Goal: Task Accomplishment & Management: Use online tool/utility

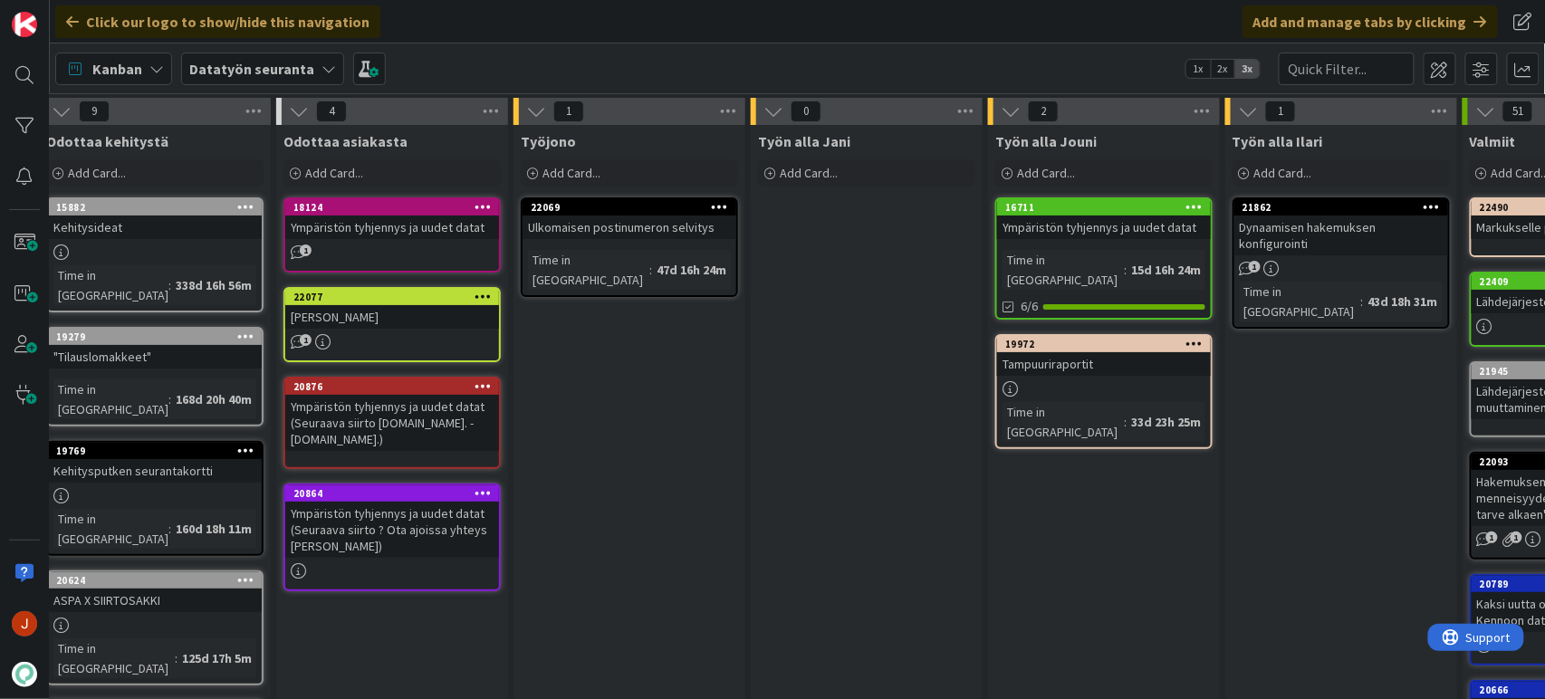
scroll to position [0, 14]
click at [1084, 230] on div "Ympäristön tyhjennys ja uudet datat" at bounding box center [1107, 228] width 214 height 24
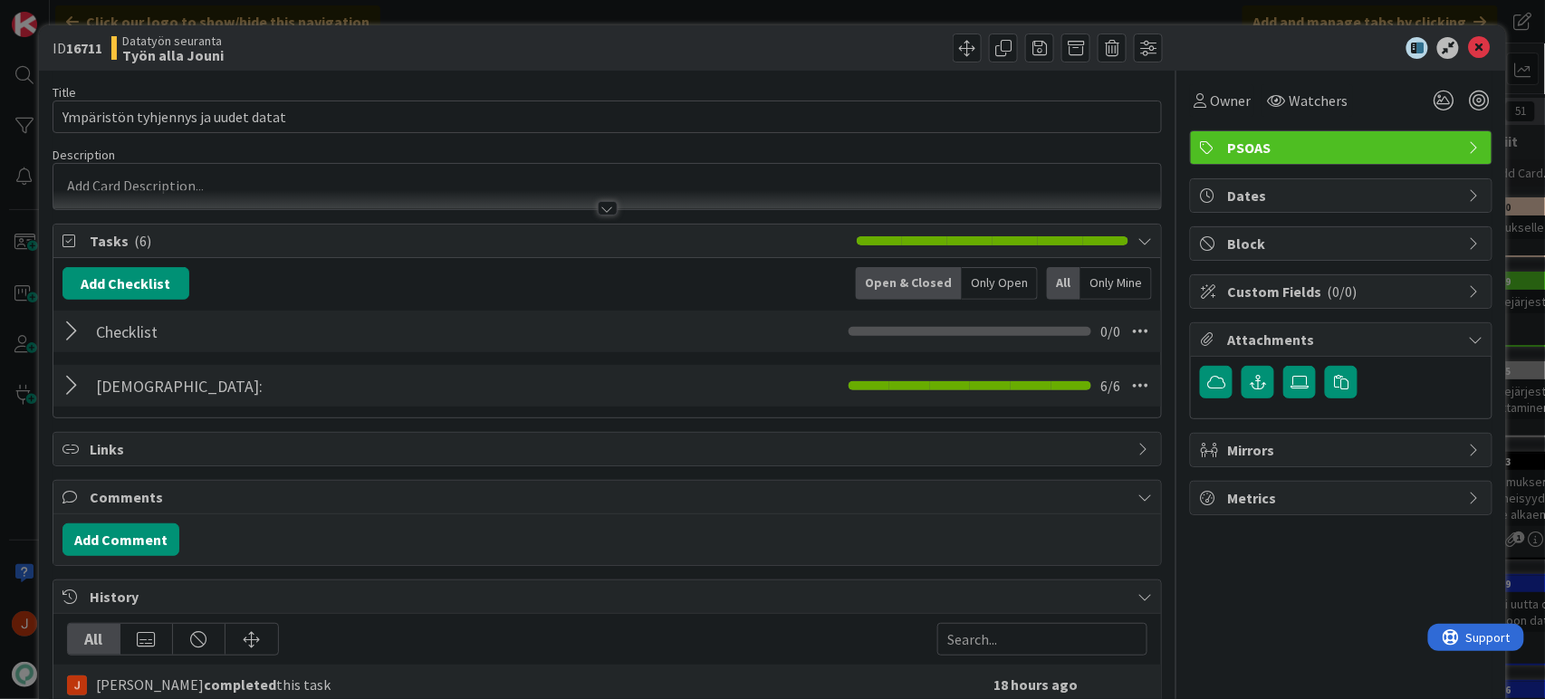
drag, startPoint x: 76, startPoint y: 399, endPoint x: 96, endPoint y: 399, distance: 19.9
click at [76, 399] on div at bounding box center [75, 386] width 24 height 33
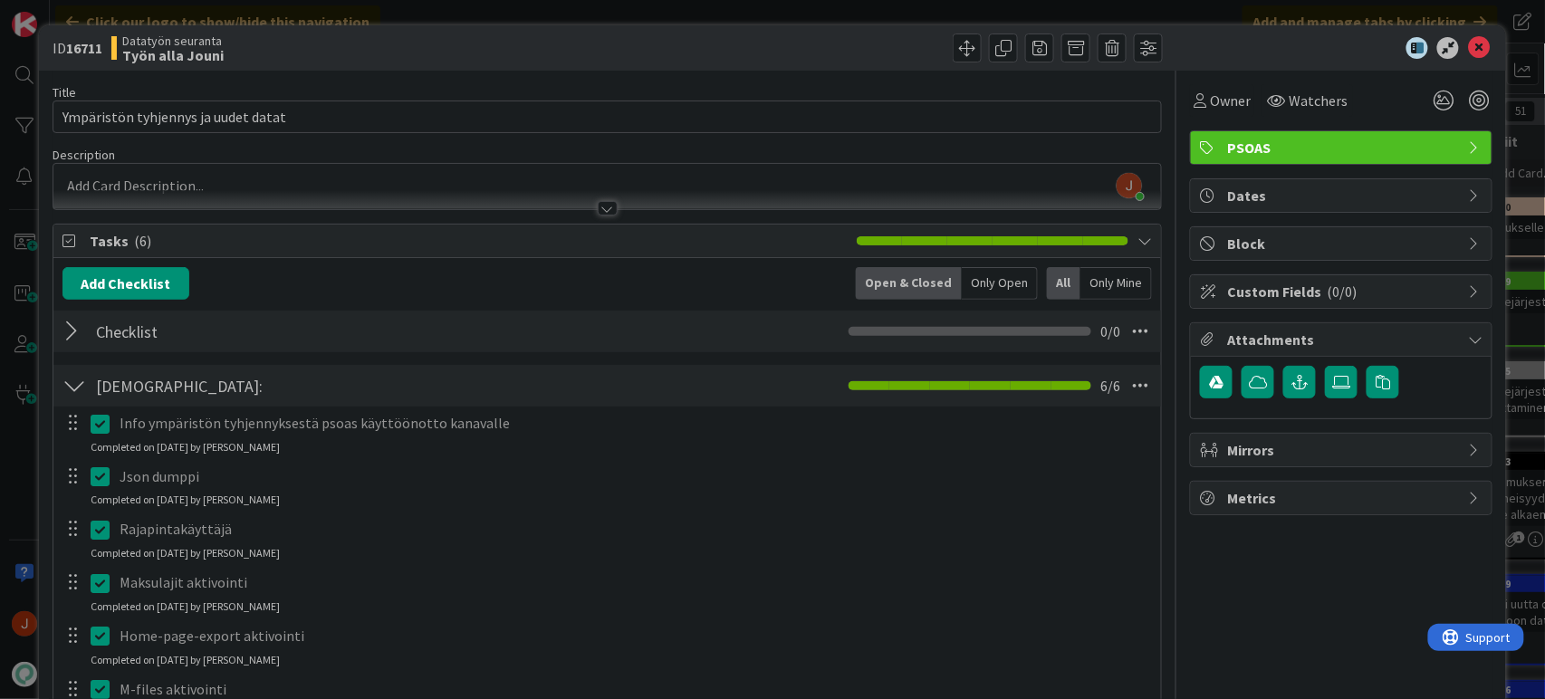
click at [1468, 53] on icon at bounding box center [1479, 48] width 22 height 22
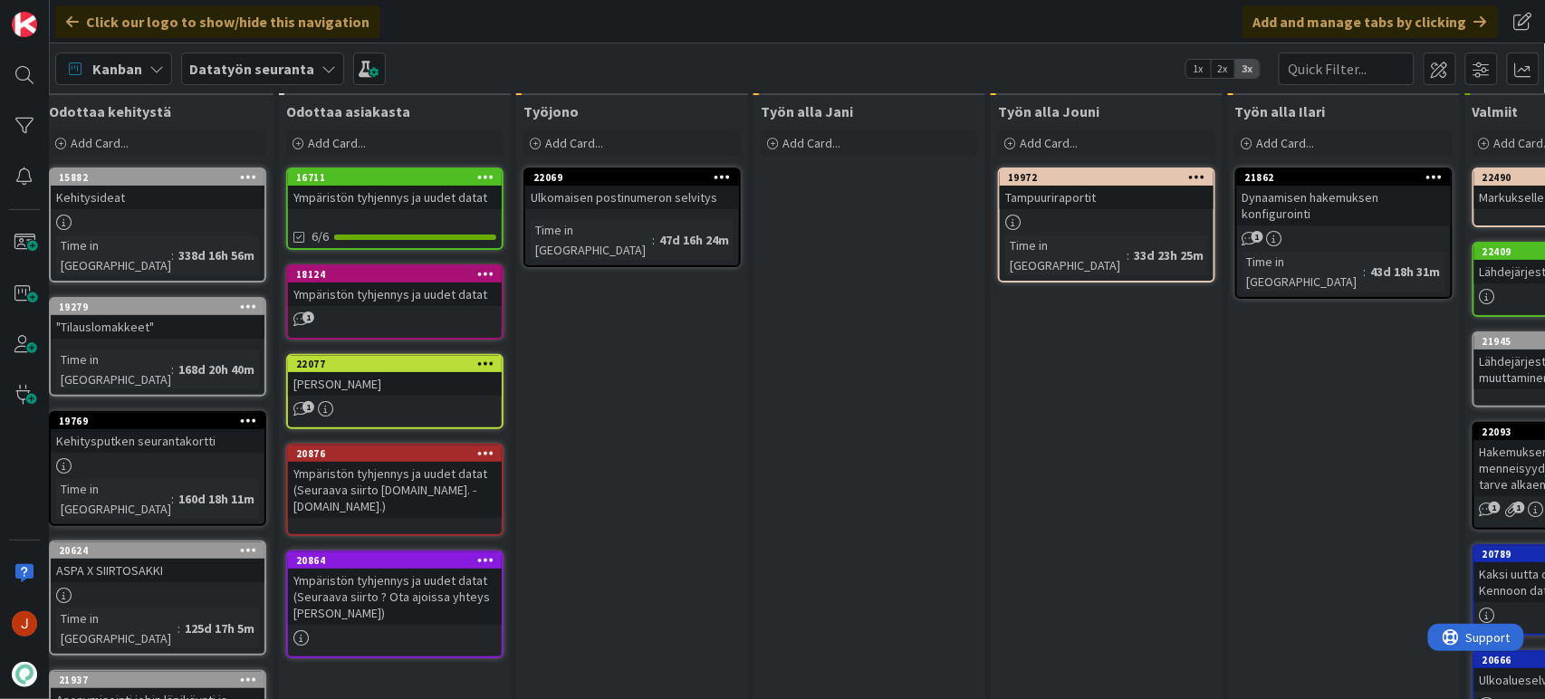
scroll to position [0, 14]
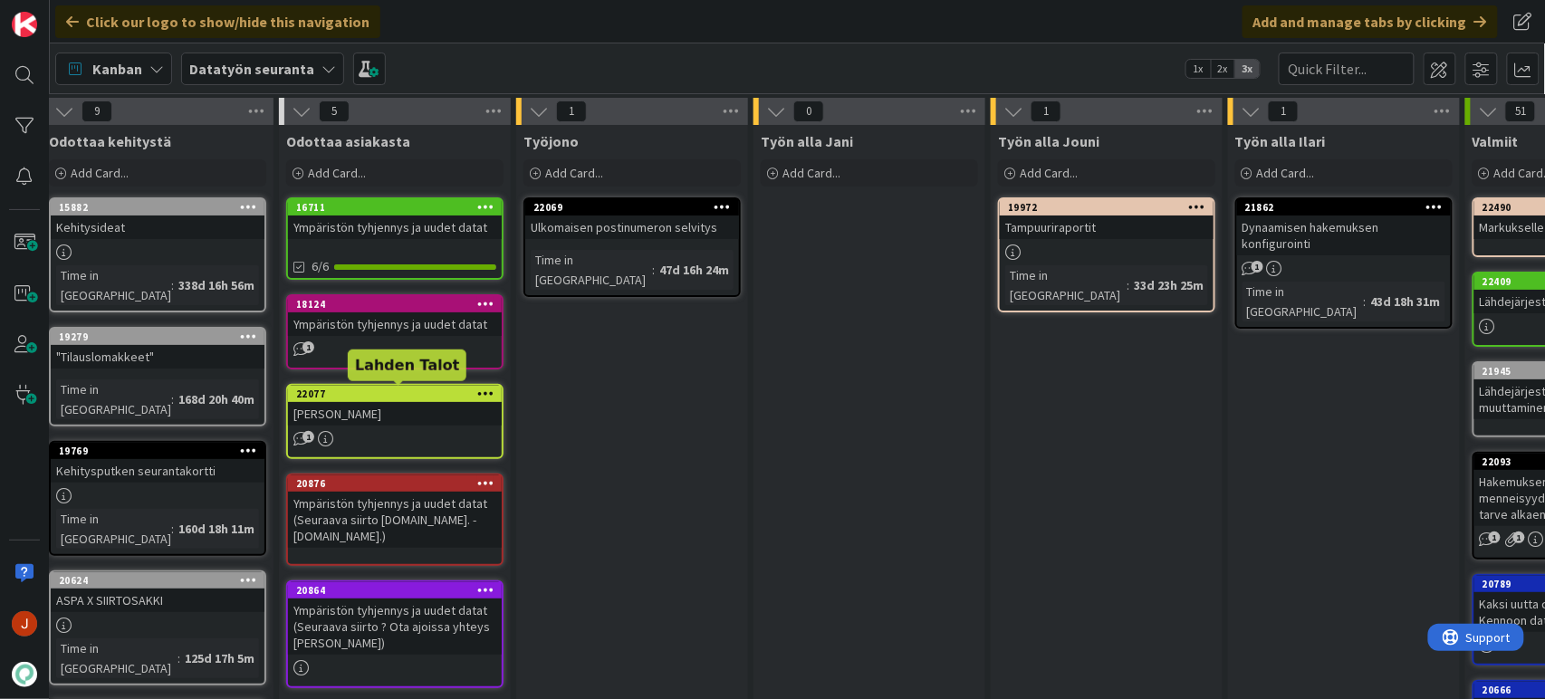
click at [415, 399] on div "22077" at bounding box center [399, 394] width 206 height 13
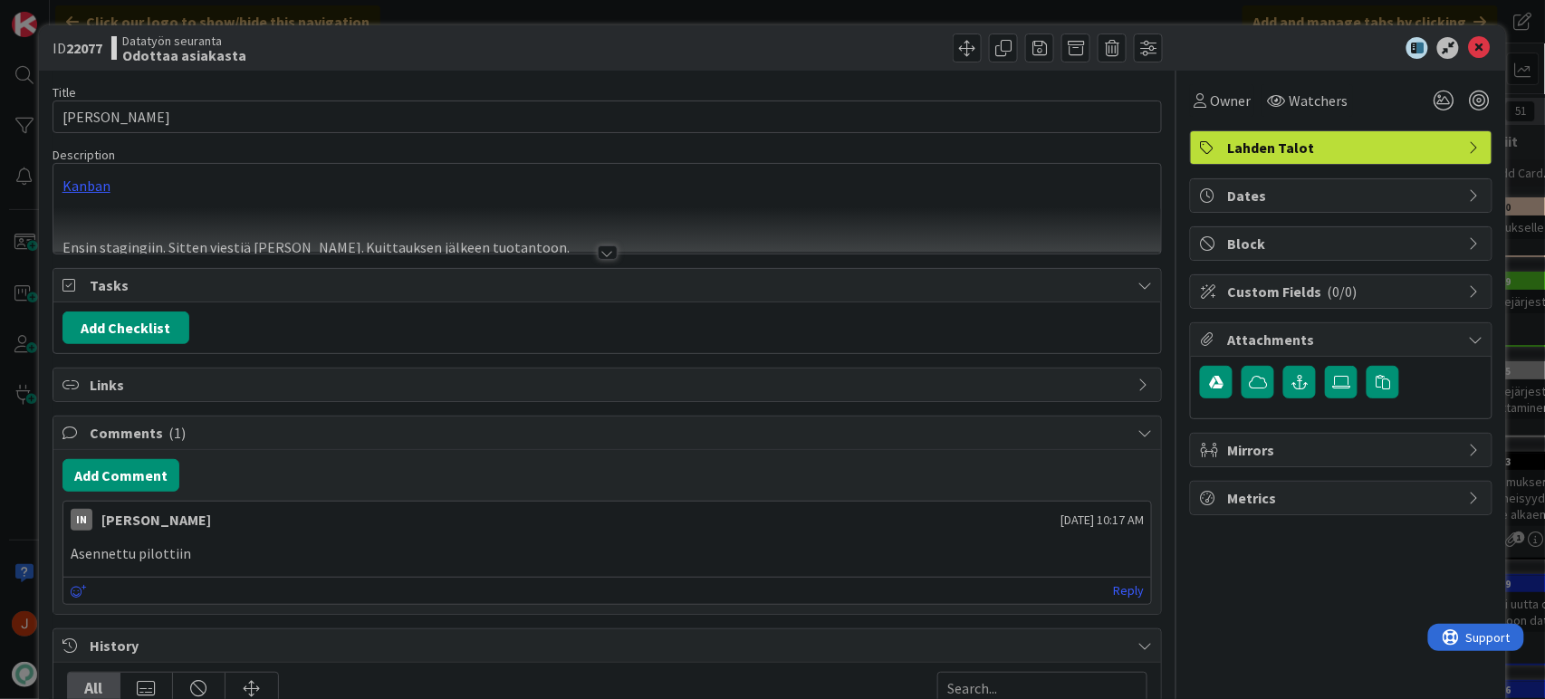
click at [1476, 58] on div at bounding box center [1332, 48] width 321 height 22
click at [1471, 53] on icon at bounding box center [1479, 48] width 22 height 22
